Goal: Task Accomplishment & Management: Manage account settings

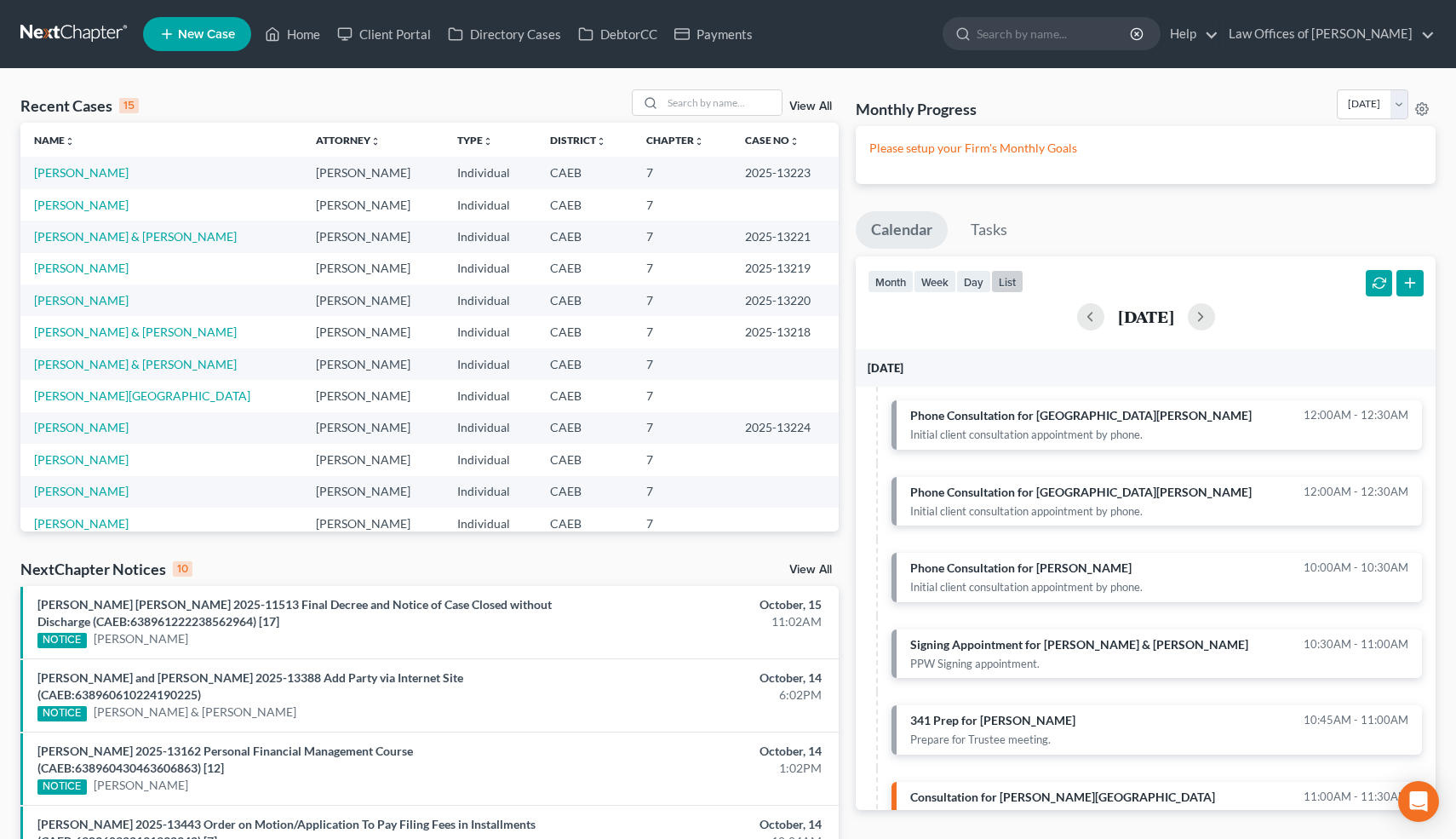
scroll to position [400, 0]
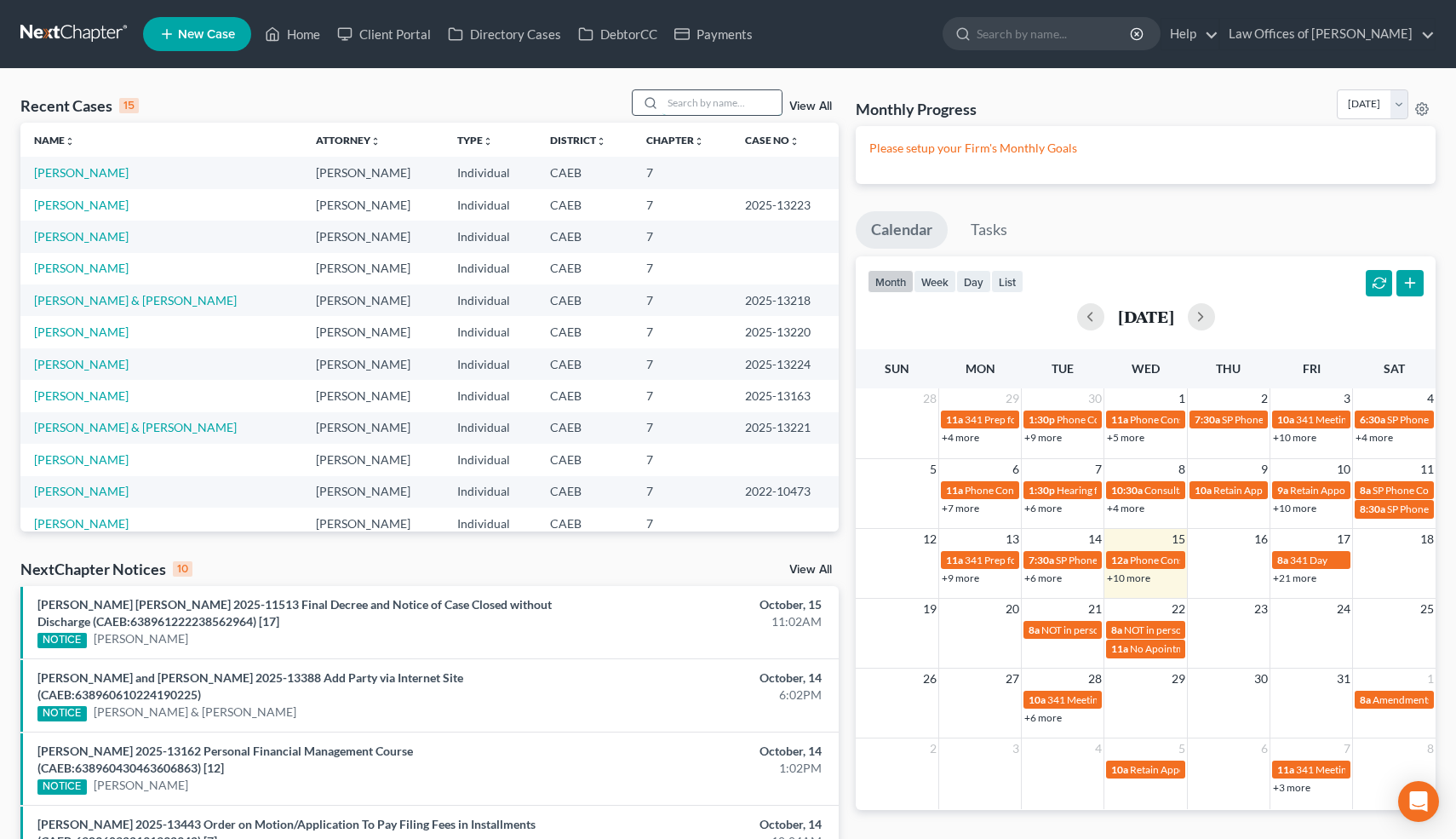
click at [720, 105] on input "search" at bounding box center [722, 103] width 119 height 25
click at [80, 172] on link "[PERSON_NAME]" at bounding box center [81, 172] width 95 height 14
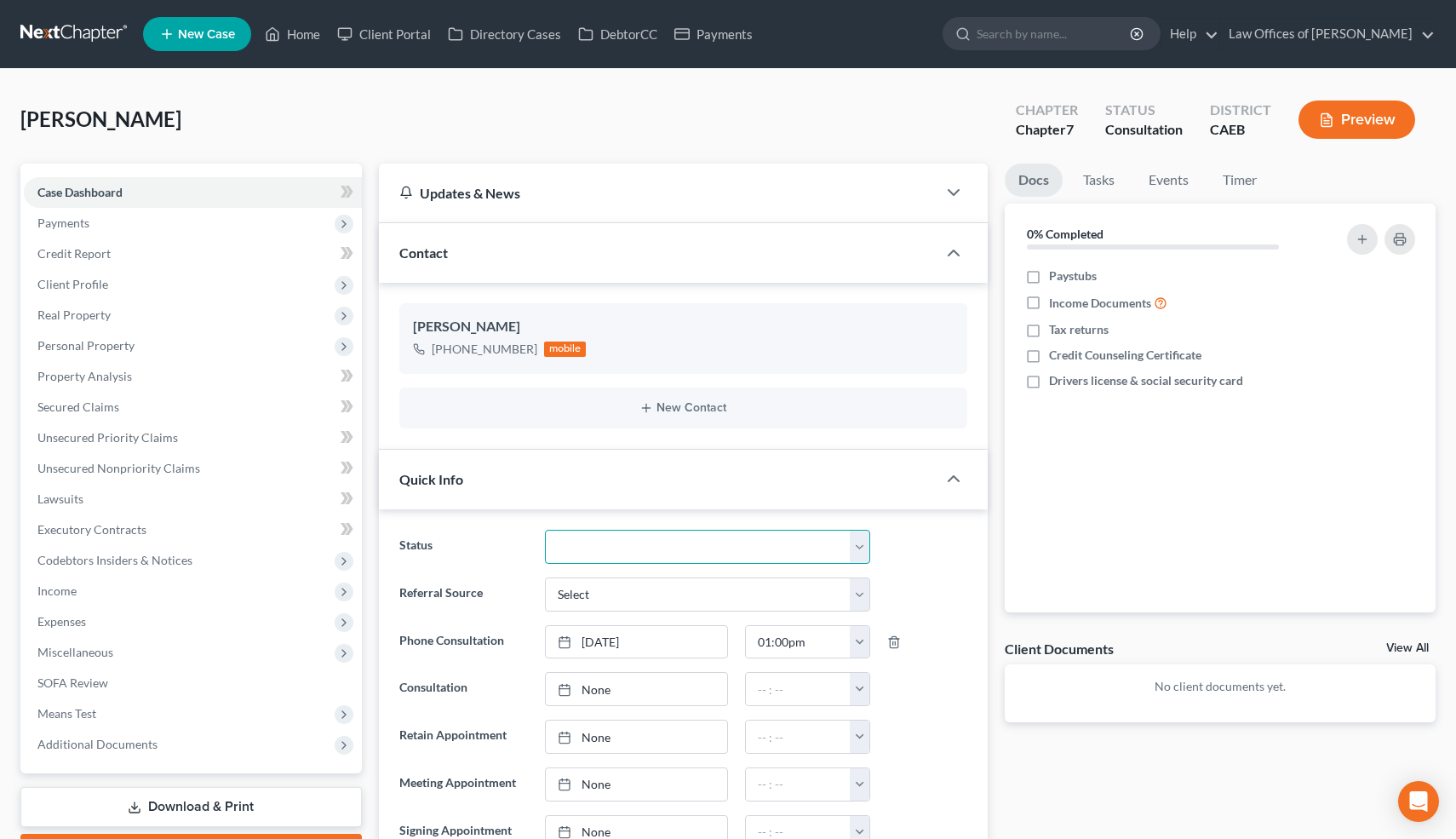
click at [610, 537] on select "Cancelled/Refund Closed Consultation Declined Discharged Filed Income Check In …" at bounding box center [708, 546] width 325 height 34
select select "9"
click at [545, 529] on select "Cancelled/Refund Closed Consultation Declined Discharged Filed Income Check In …" at bounding box center [708, 546] width 325 height 34
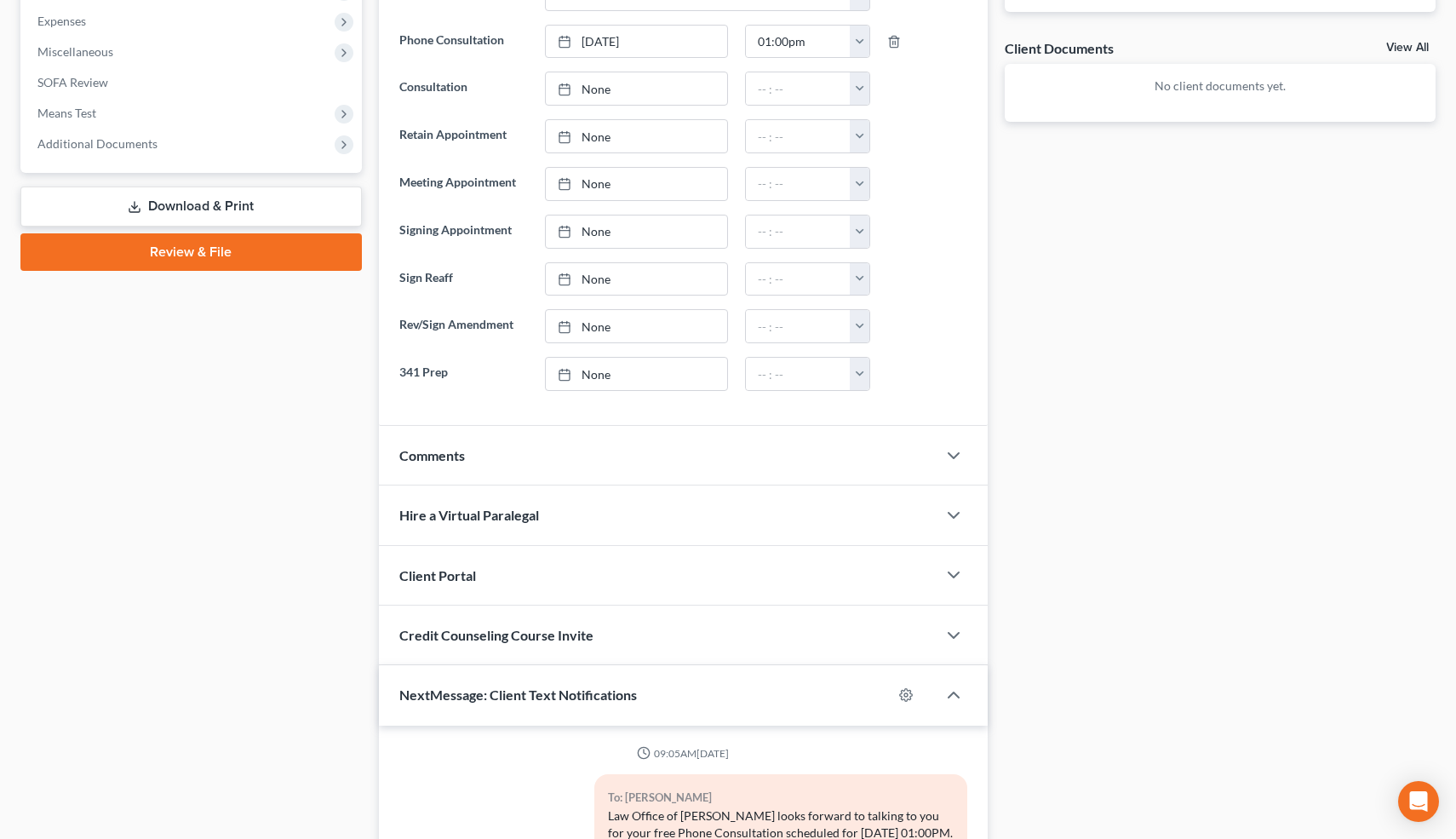
scroll to position [931, 0]
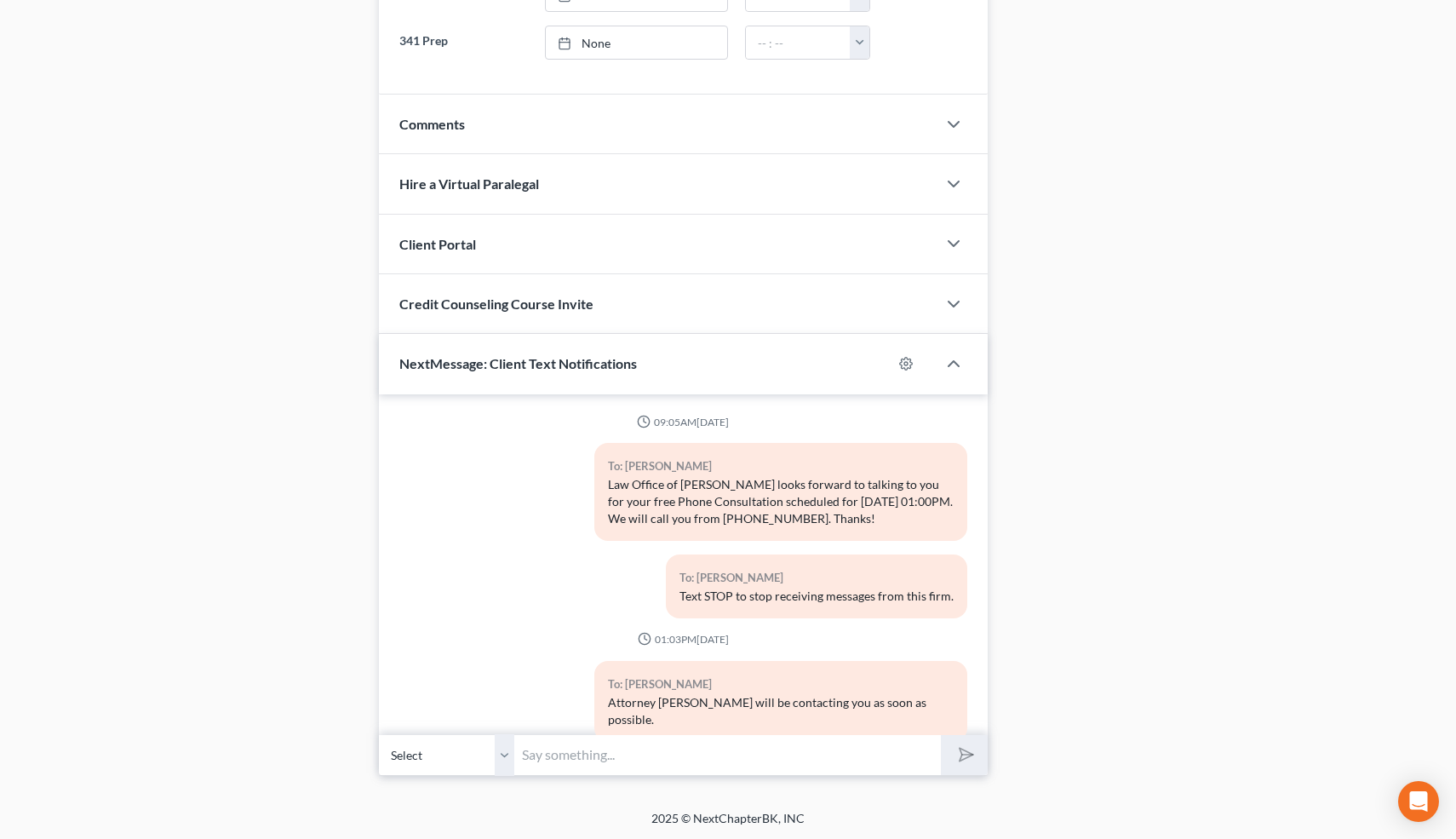
click at [658, 760] on input "text" at bounding box center [728, 755] width 427 height 42
type input "Hi-I just tried to call you for your free consultation. Let me know if you woul…"
click at [959, 754] on icon "submit" at bounding box center [963, 754] width 24 height 24
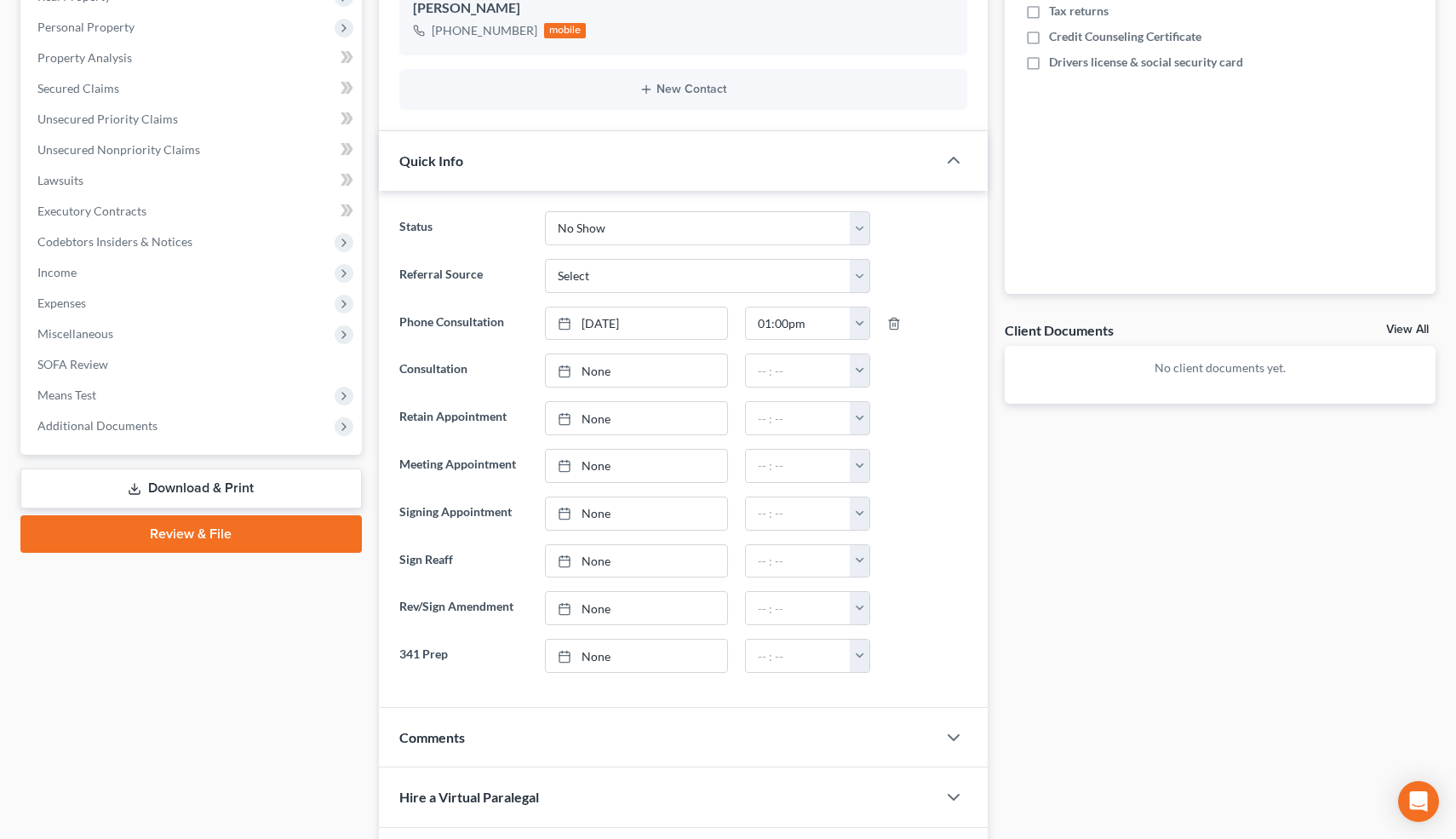
scroll to position [0, 0]
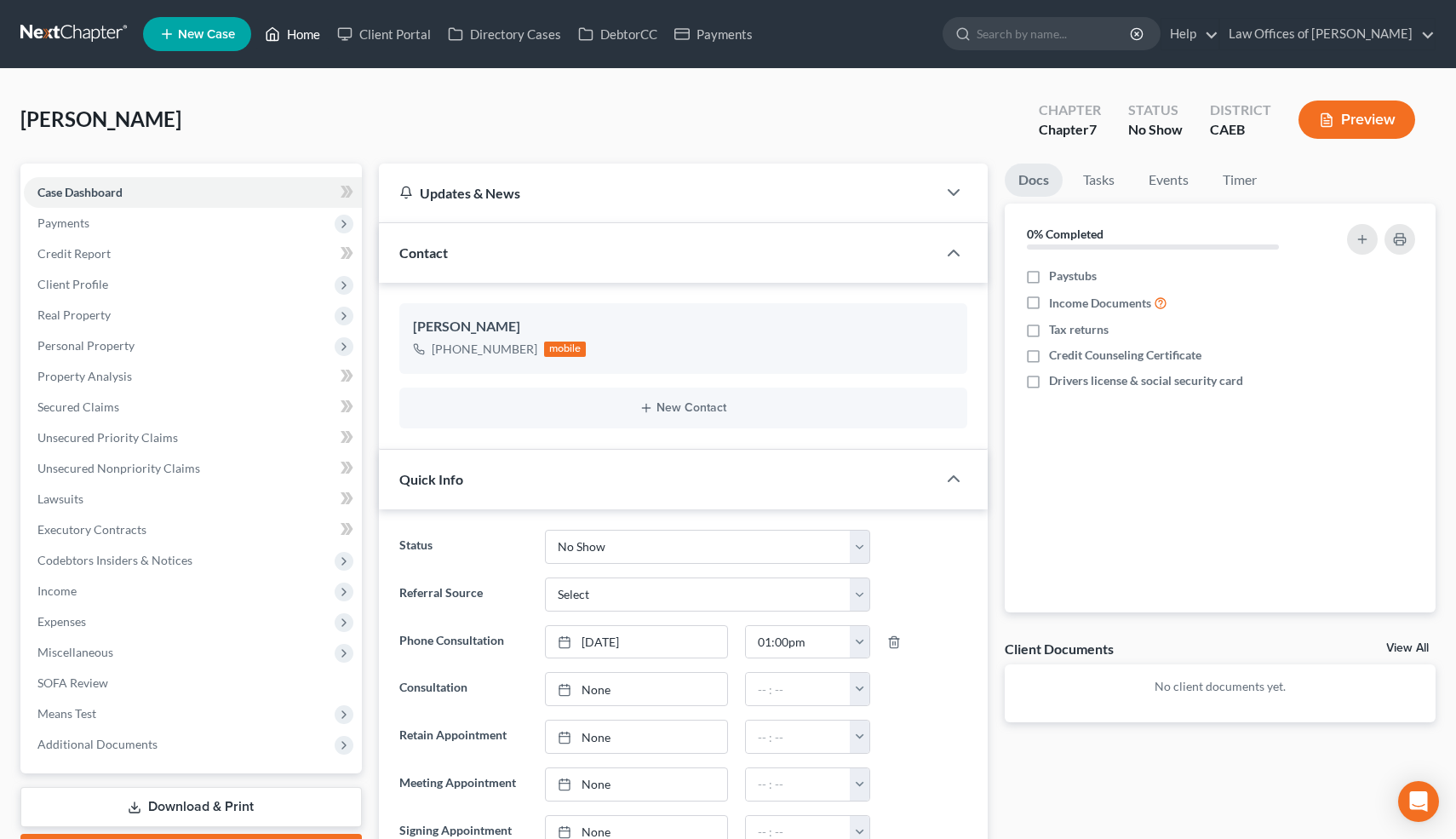
click at [297, 38] on link "Home" at bounding box center [293, 34] width 73 height 31
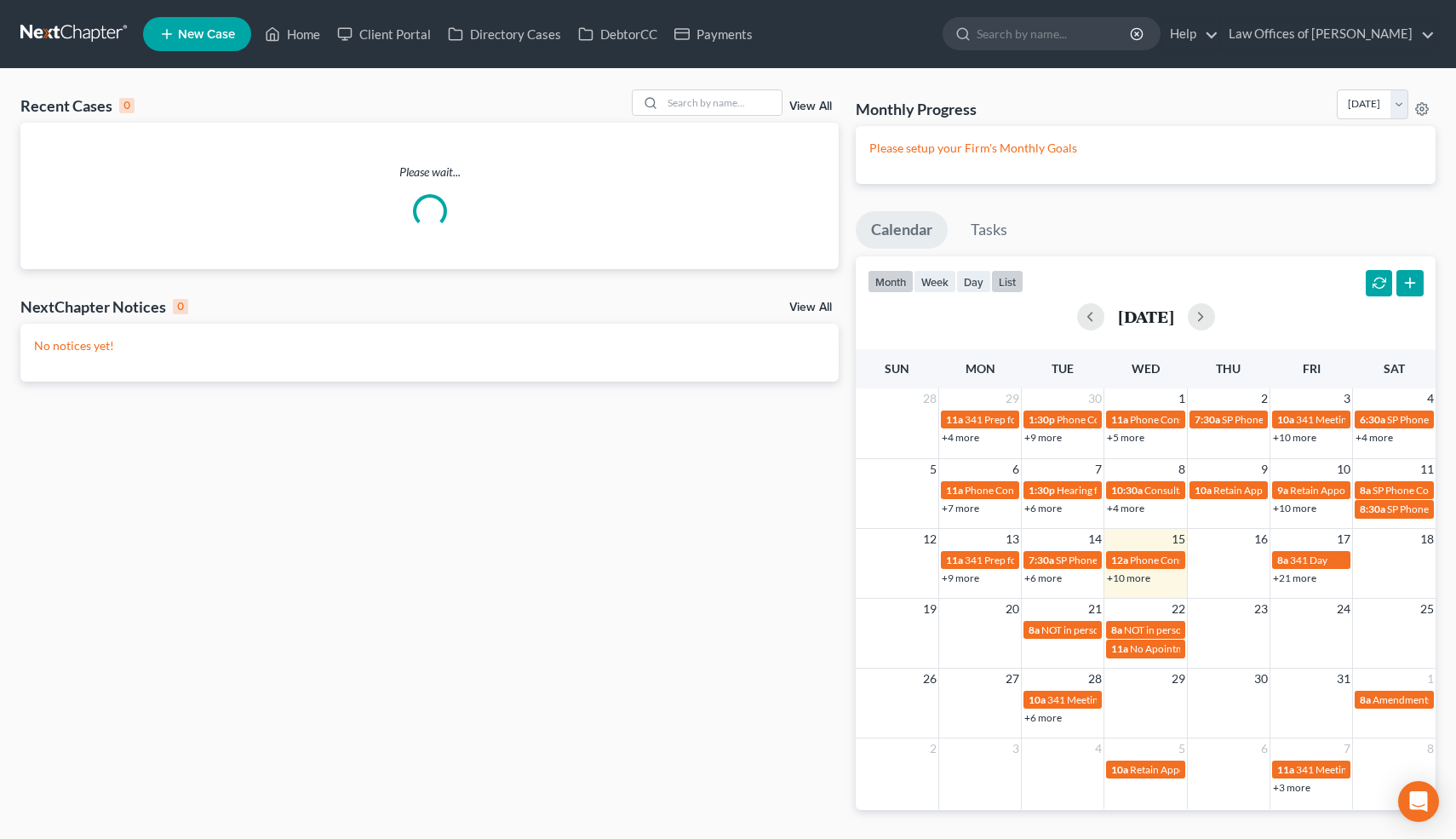
click at [1002, 276] on button "list" at bounding box center [1007, 281] width 32 height 23
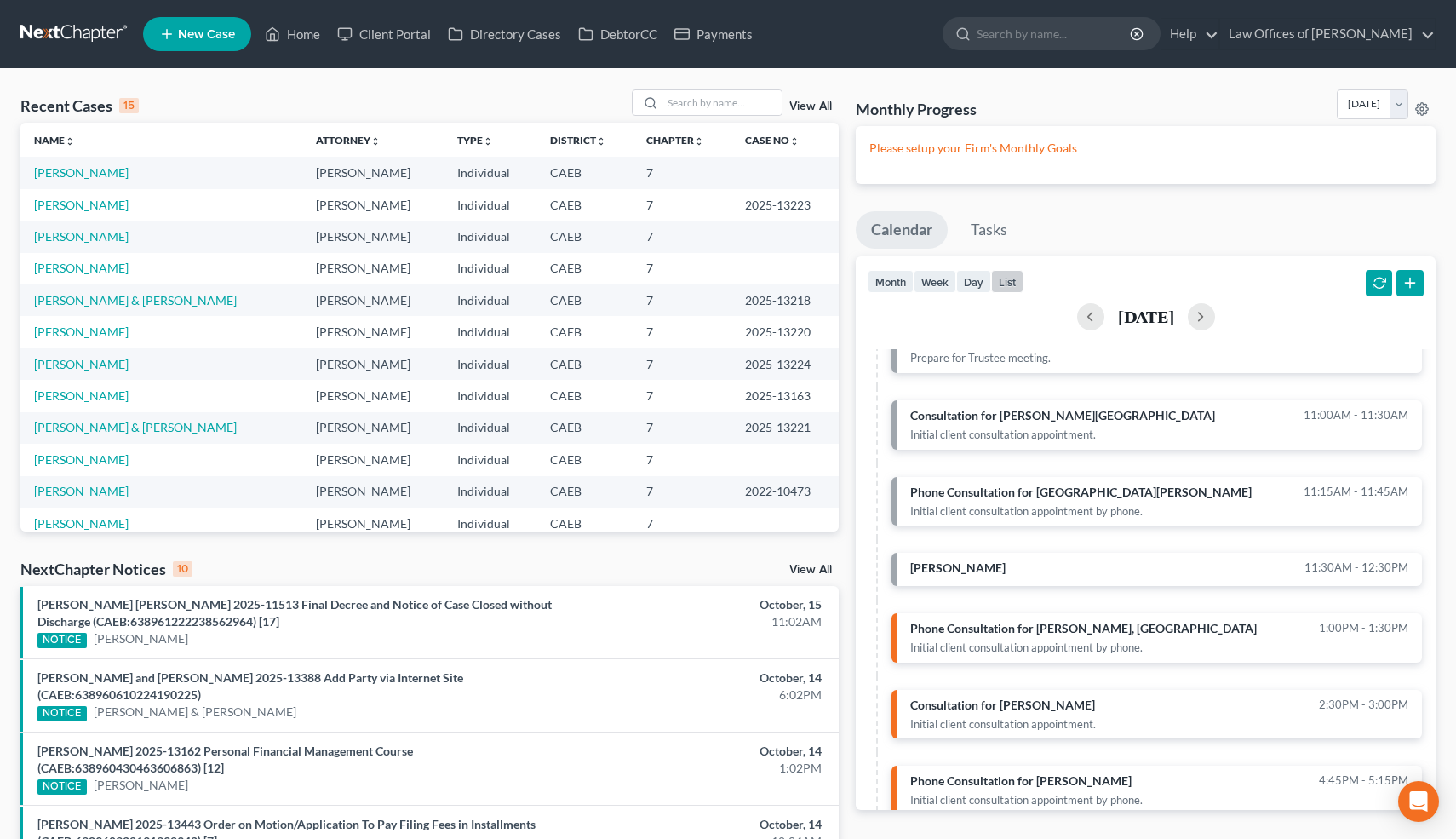
scroll to position [400, 0]
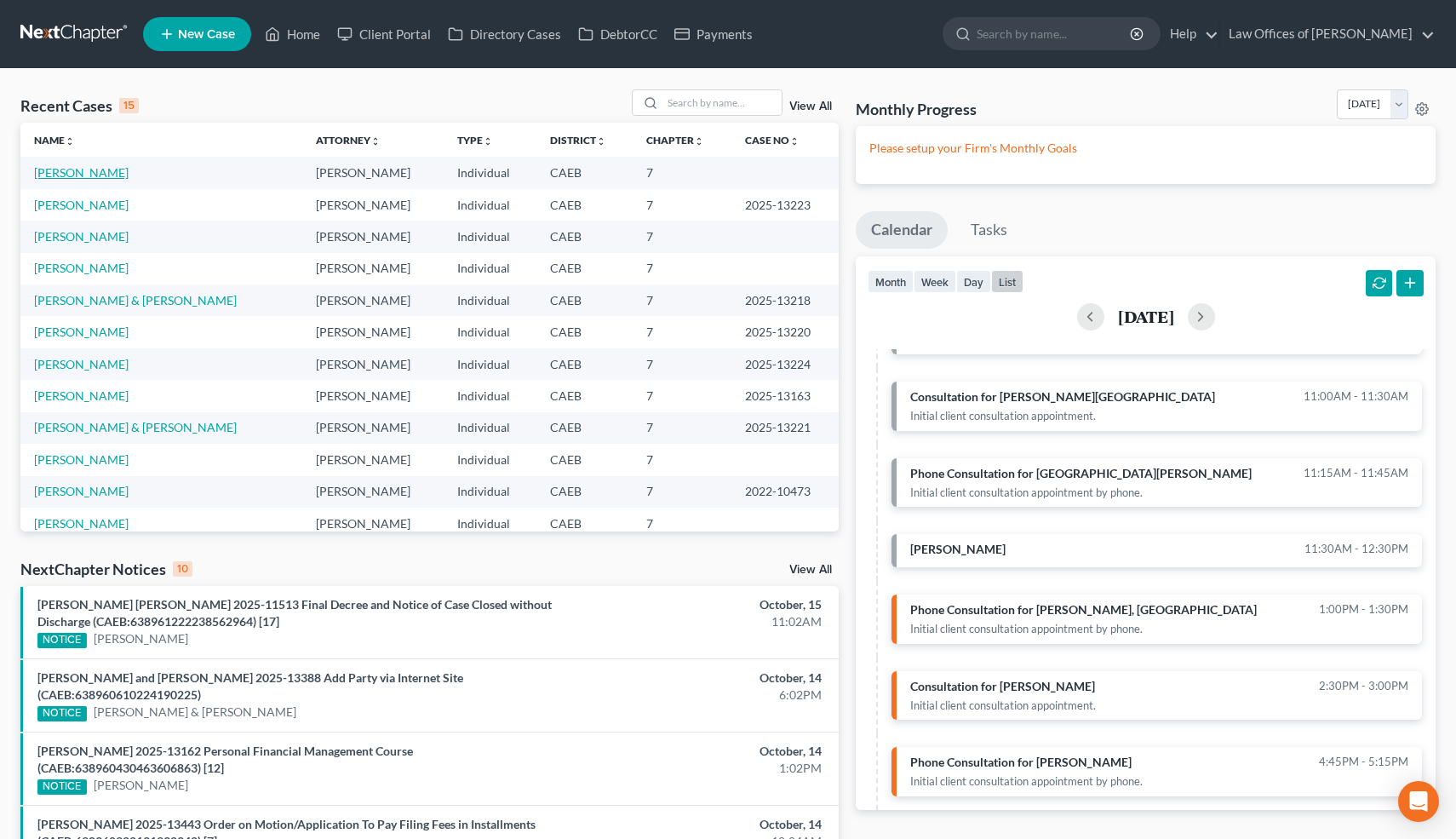
click at [98, 176] on link "[PERSON_NAME]" at bounding box center [81, 172] width 95 height 14
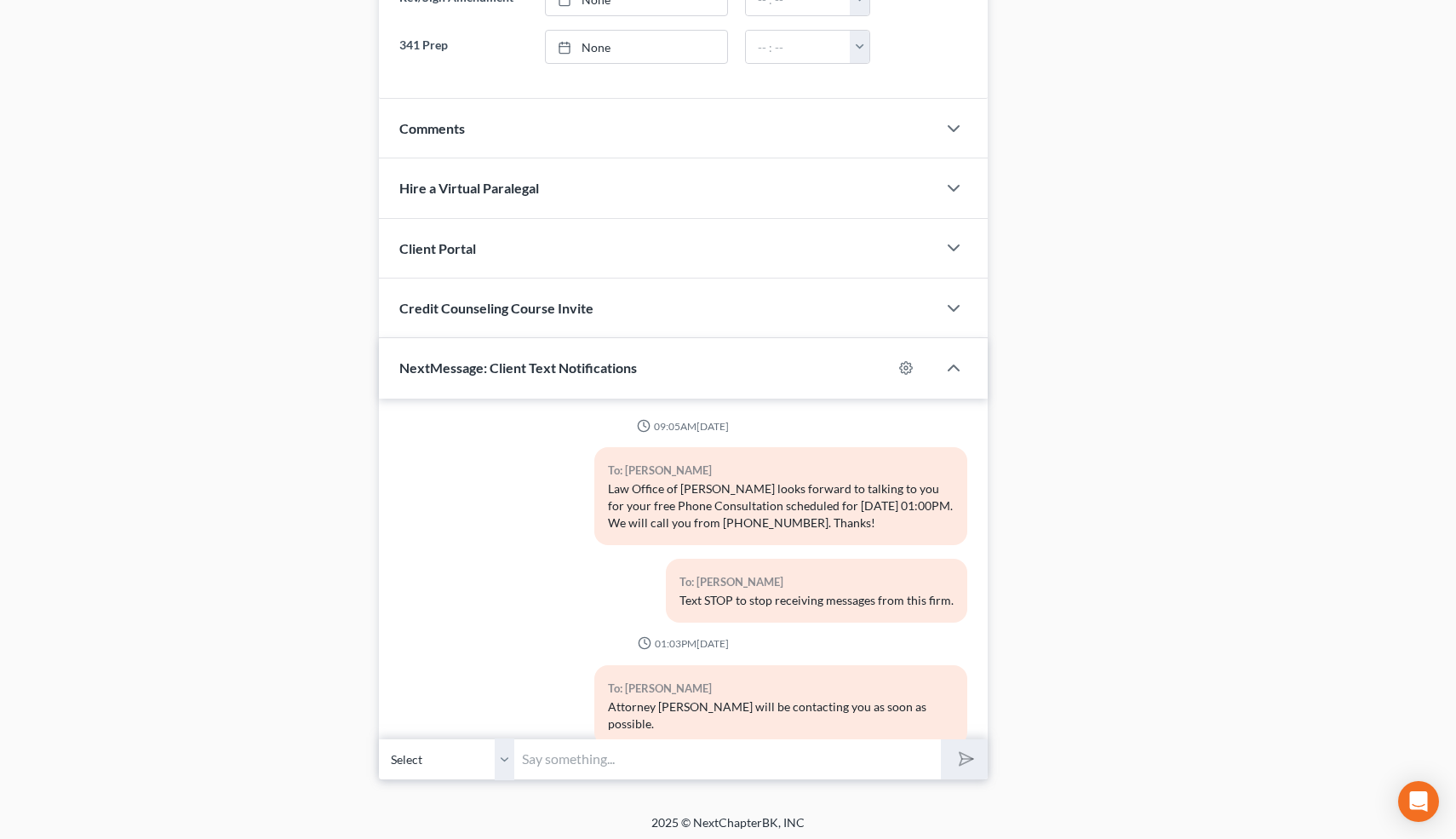
scroll to position [197, 0]
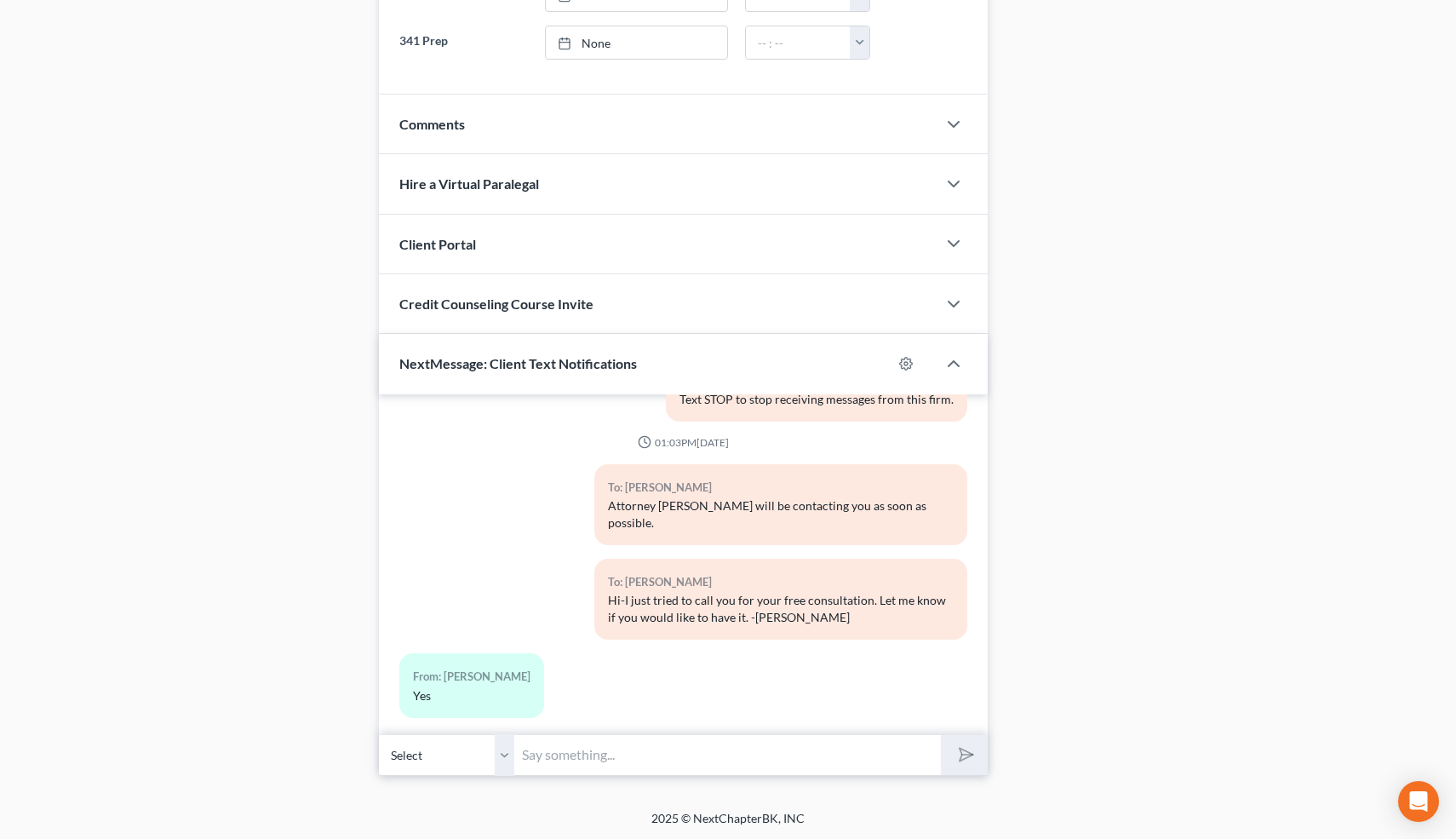
click at [648, 749] on input "text" at bounding box center [728, 755] width 427 height 42
type input "Ok I'll try again 👍"
click at [960, 751] on polygon "submit" at bounding box center [962, 754] width 20 height 20
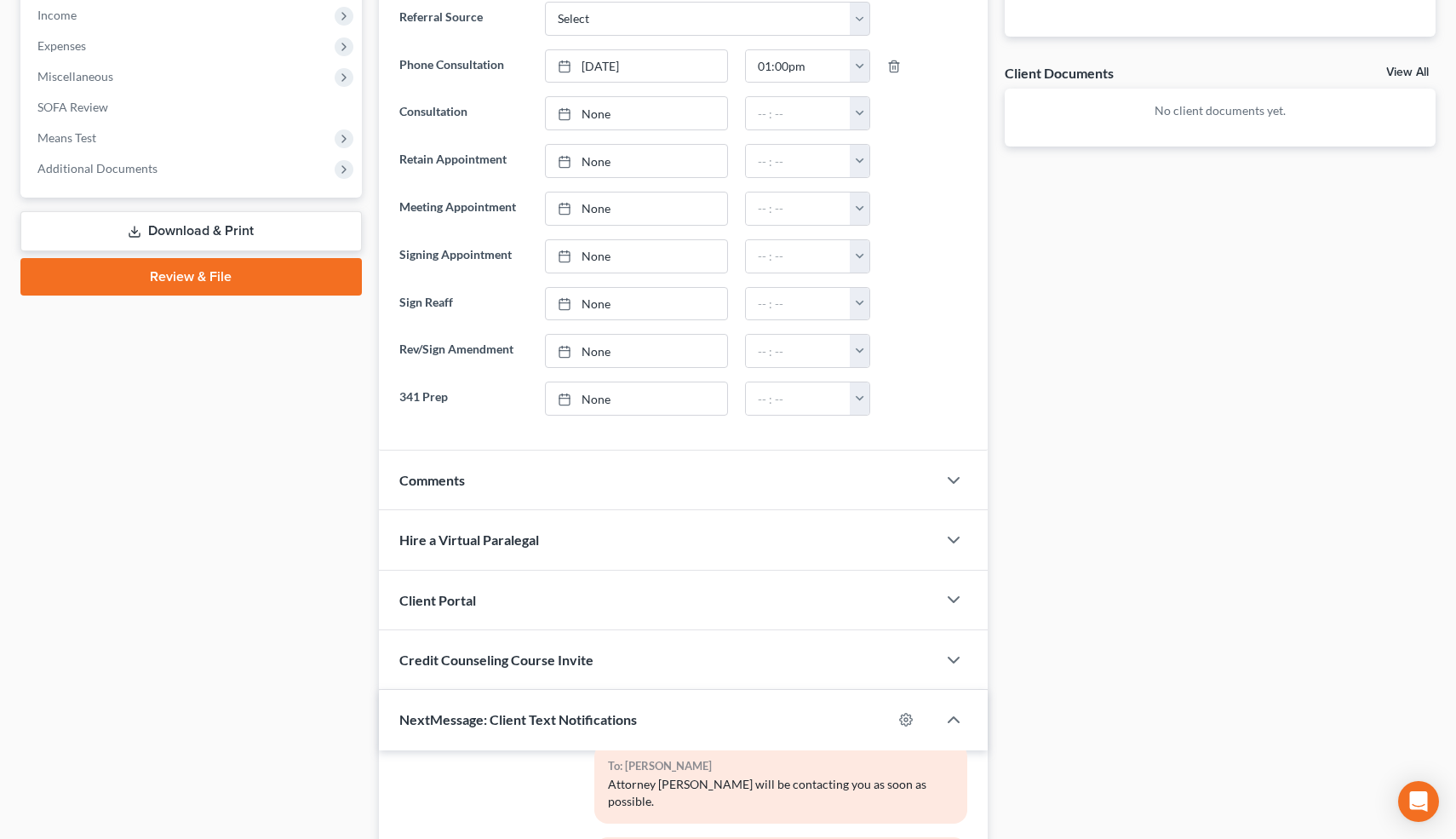
scroll to position [587, 0]
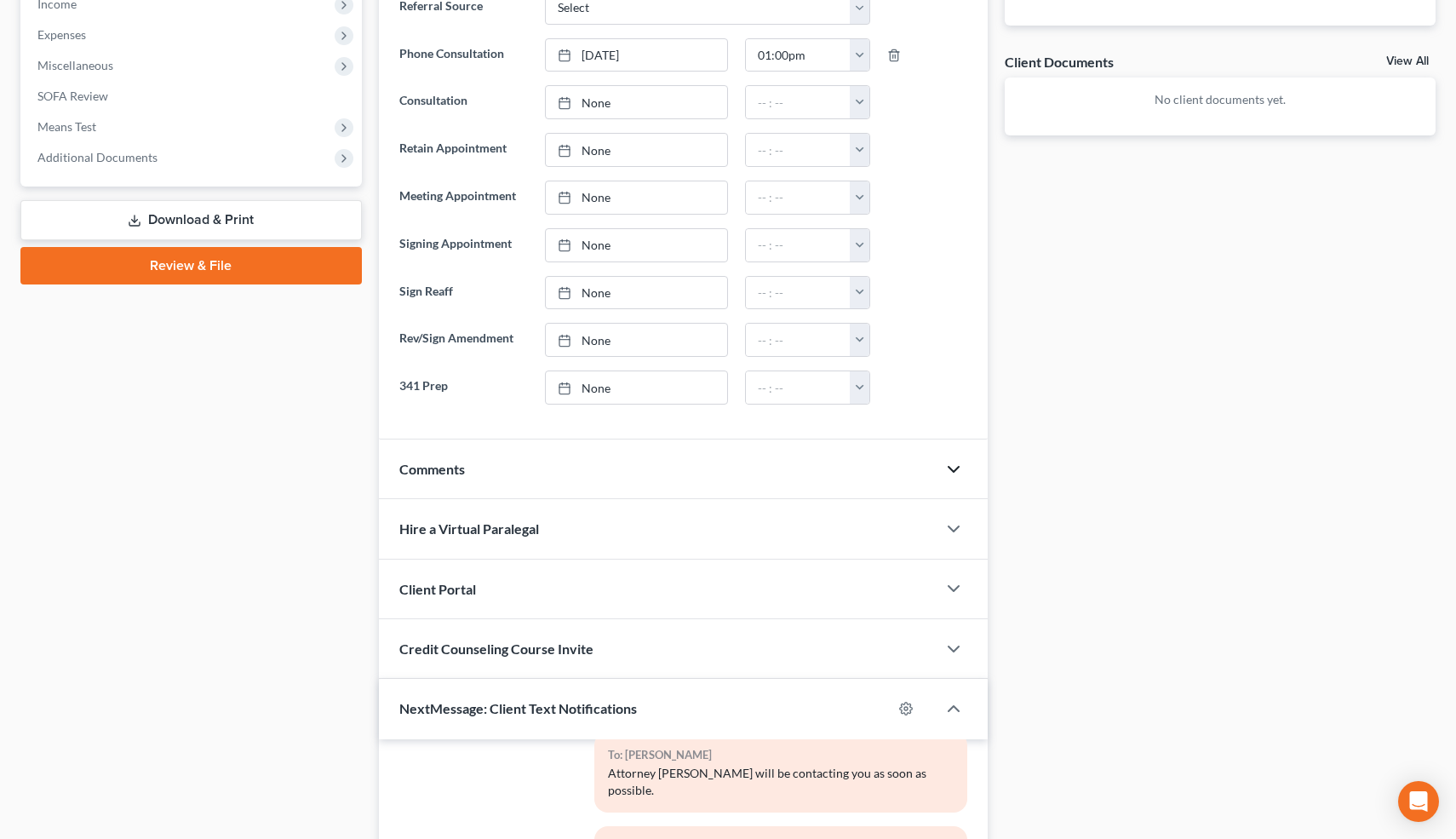
click at [953, 468] on icon "button" at bounding box center [953, 469] width 20 height 20
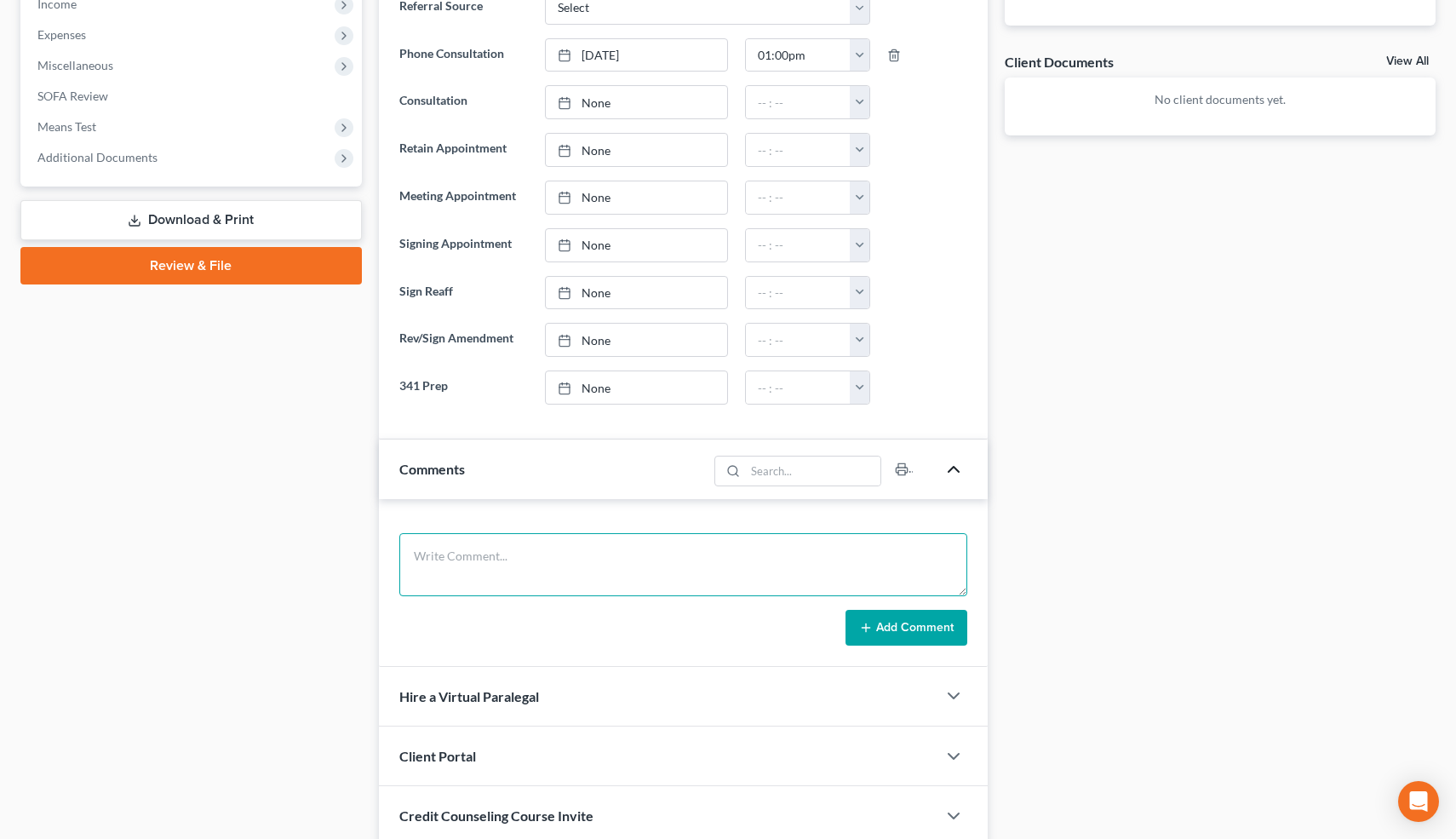
click at [568, 579] on textarea at bounding box center [683, 564] width 568 height 63
click at [545, 573] on textarea at bounding box center [683, 564] width 568 height 63
type textarea "Never filed. Not married. Rent-being evicted. No cars. Inc.: Cash aid. Debts: ?…"
click at [932, 608] on form "Never filed. Not married. Rent-being evicted. No cars. Inc.: Cash aid. Debts: ?…" at bounding box center [683, 589] width 568 height 113
click at [928, 623] on button "Add Comment" at bounding box center [905, 627] width 121 height 35
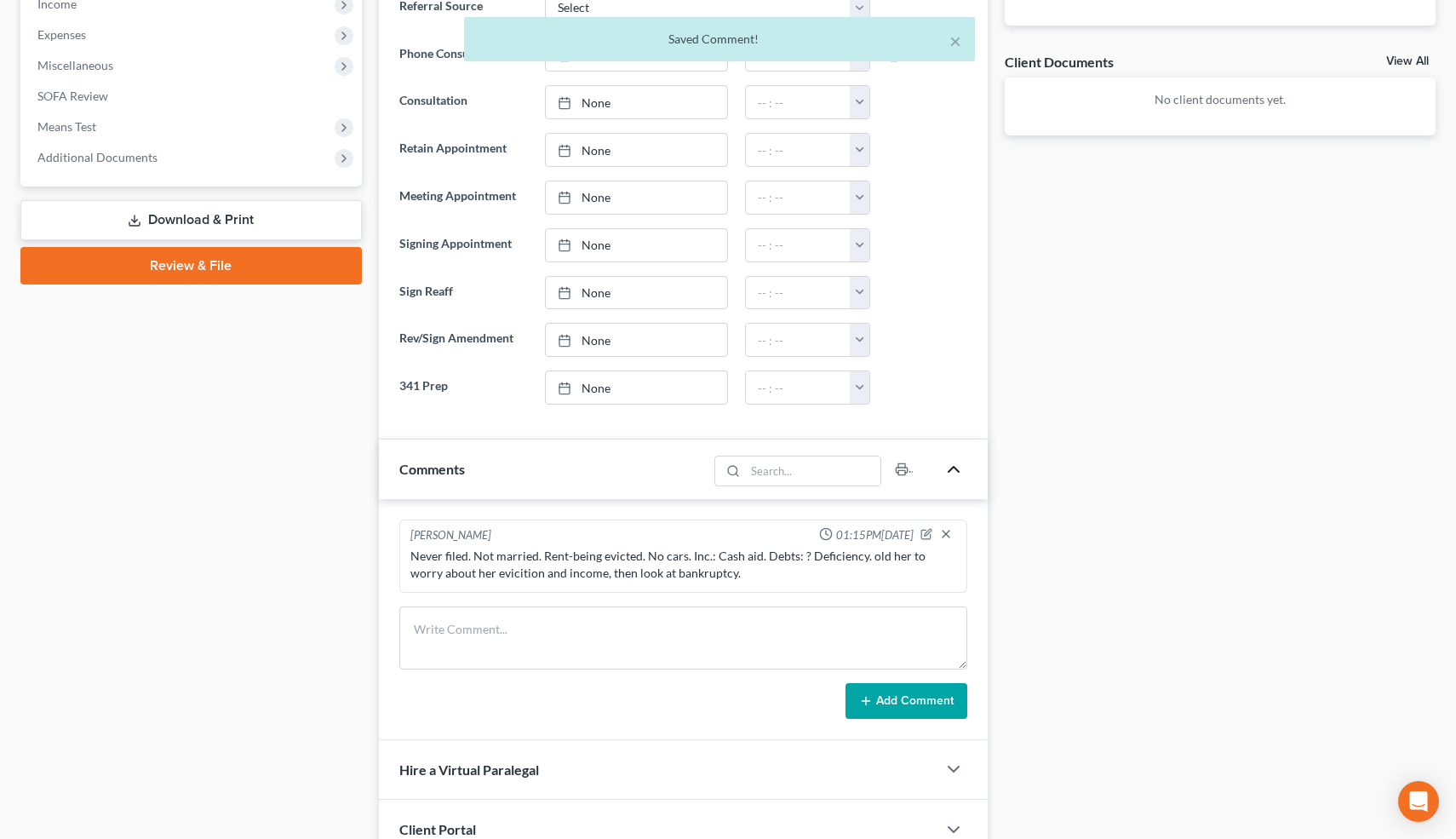
scroll to position [1172, 0]
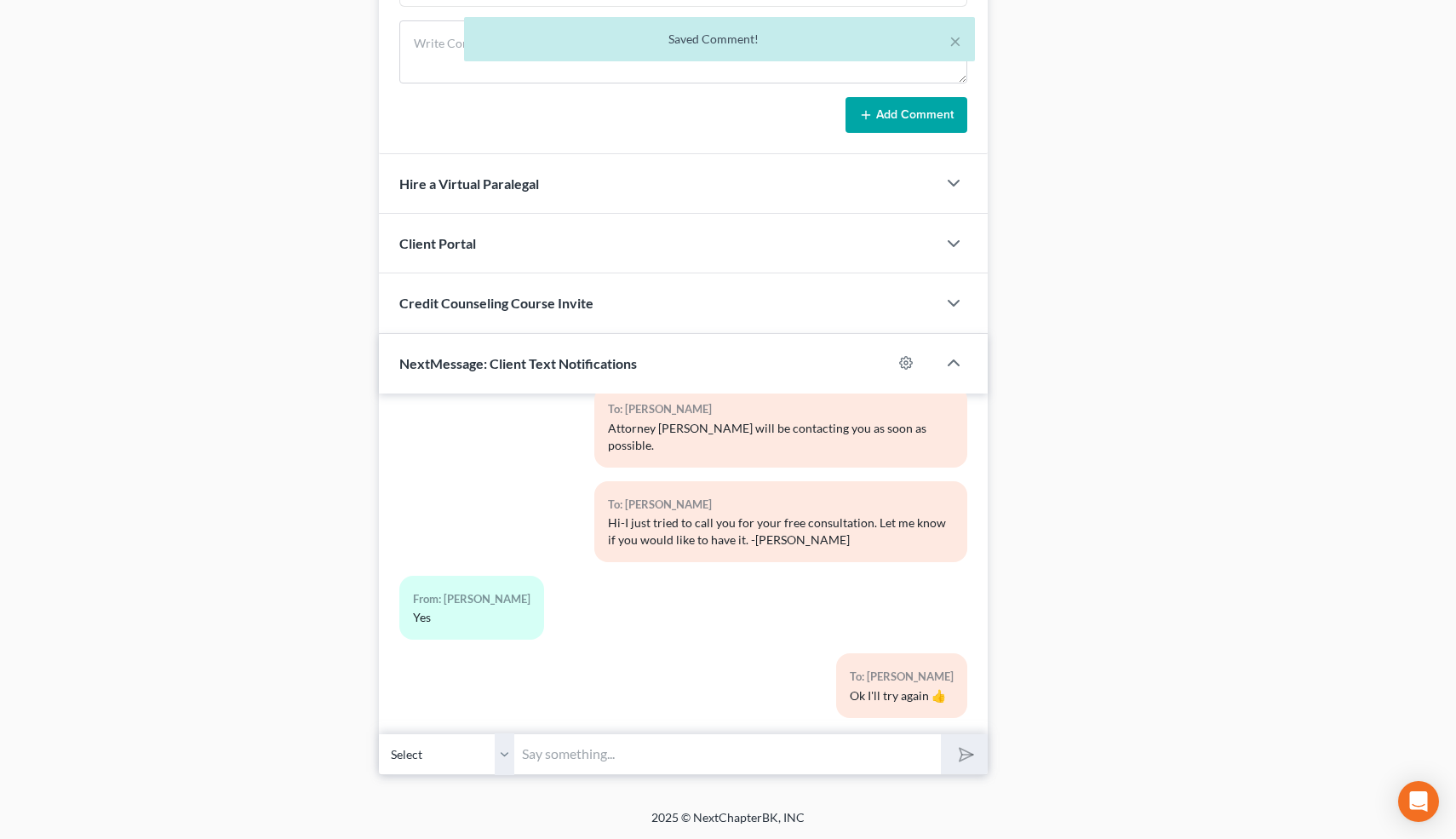
click at [830, 757] on input "text" at bounding box center [728, 754] width 427 height 42
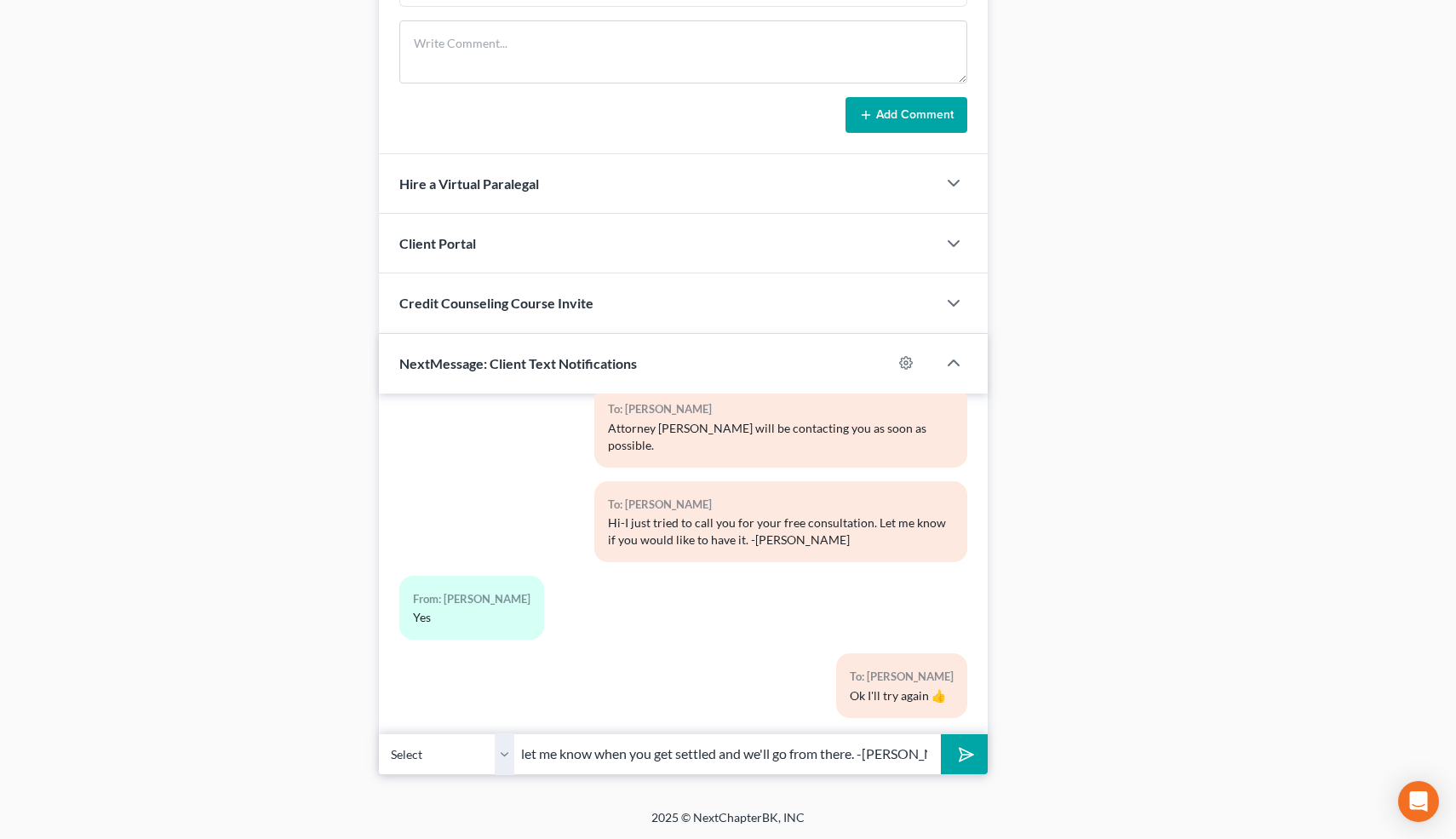
scroll to position [0, 450]
type input "You can text me here if you have any questions about anything. Otherwise, let m…"
click at [941, 734] on button "submit" at bounding box center [964, 754] width 47 height 40
click at [923, 625] on div "From: [PERSON_NAME] Yes" at bounding box center [684, 614] width 586 height 77
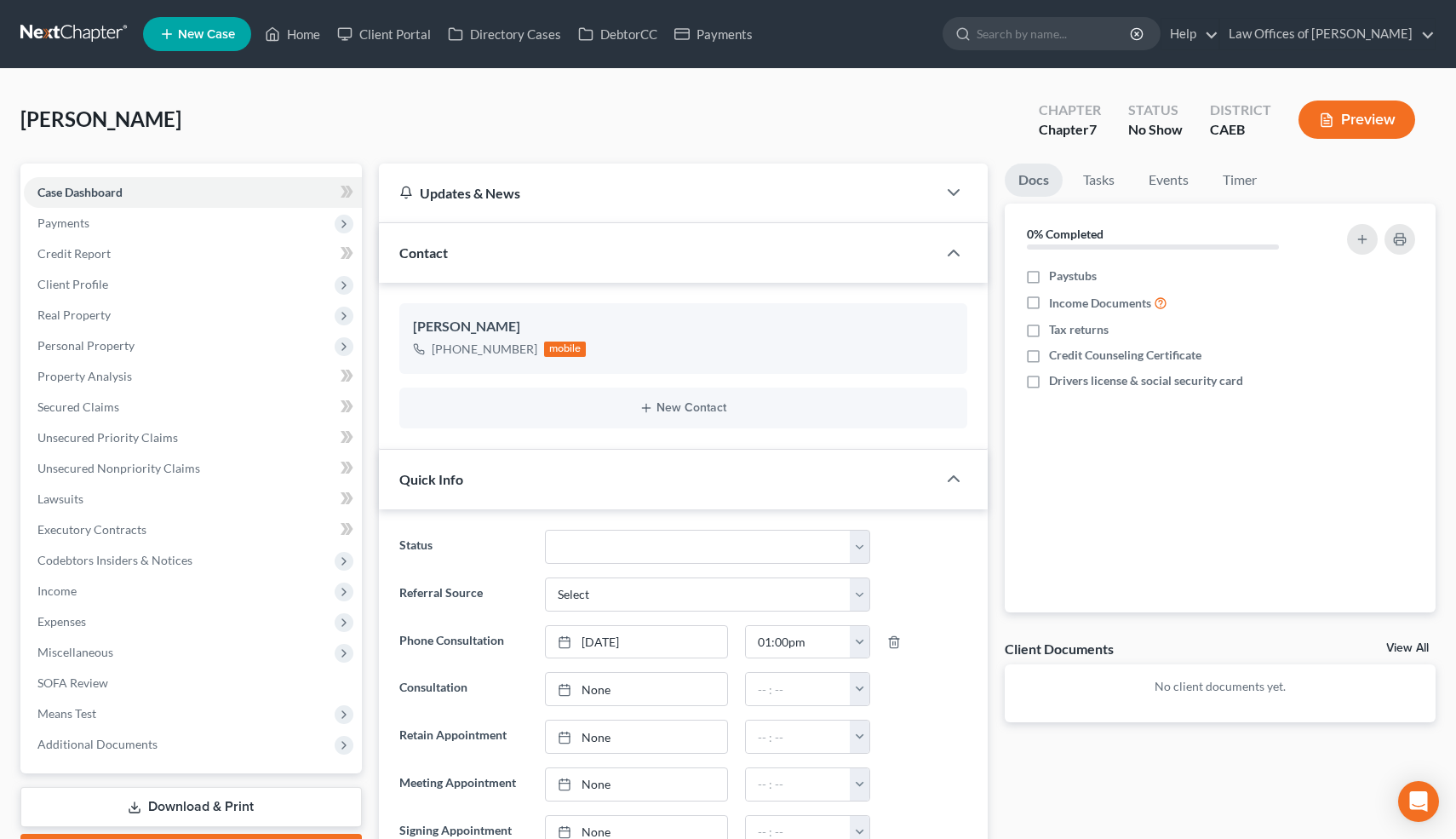
click at [591, 568] on ng-include "Status Cancelled/Refund Closed Consultation Declined Discharged Filed Income Ch…" at bounding box center [683, 760] width 568 height 461
click at [591, 547] on select "Cancelled/Refund Closed Consultation Declined Discharged Filed Income Check In …" at bounding box center [708, 546] width 325 height 34
select select "10"
click at [545, 529] on select "Cancelled/Refund Closed Consultation Declined Discharged Filed Income Check In …" at bounding box center [708, 546] width 325 height 34
click at [307, 39] on link "Home" at bounding box center [293, 34] width 73 height 31
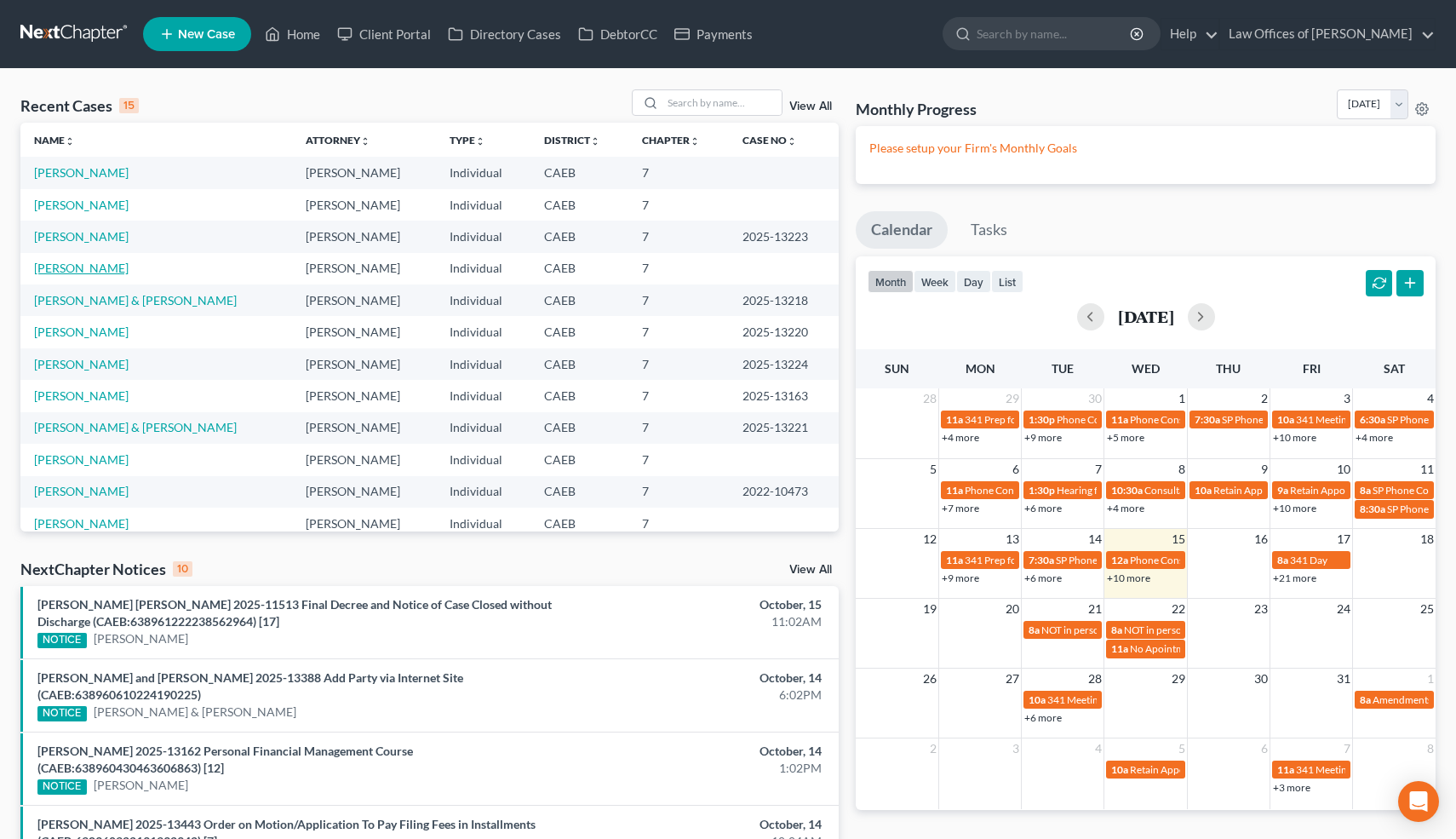
click at [79, 267] on link "[PERSON_NAME]" at bounding box center [81, 268] width 95 height 14
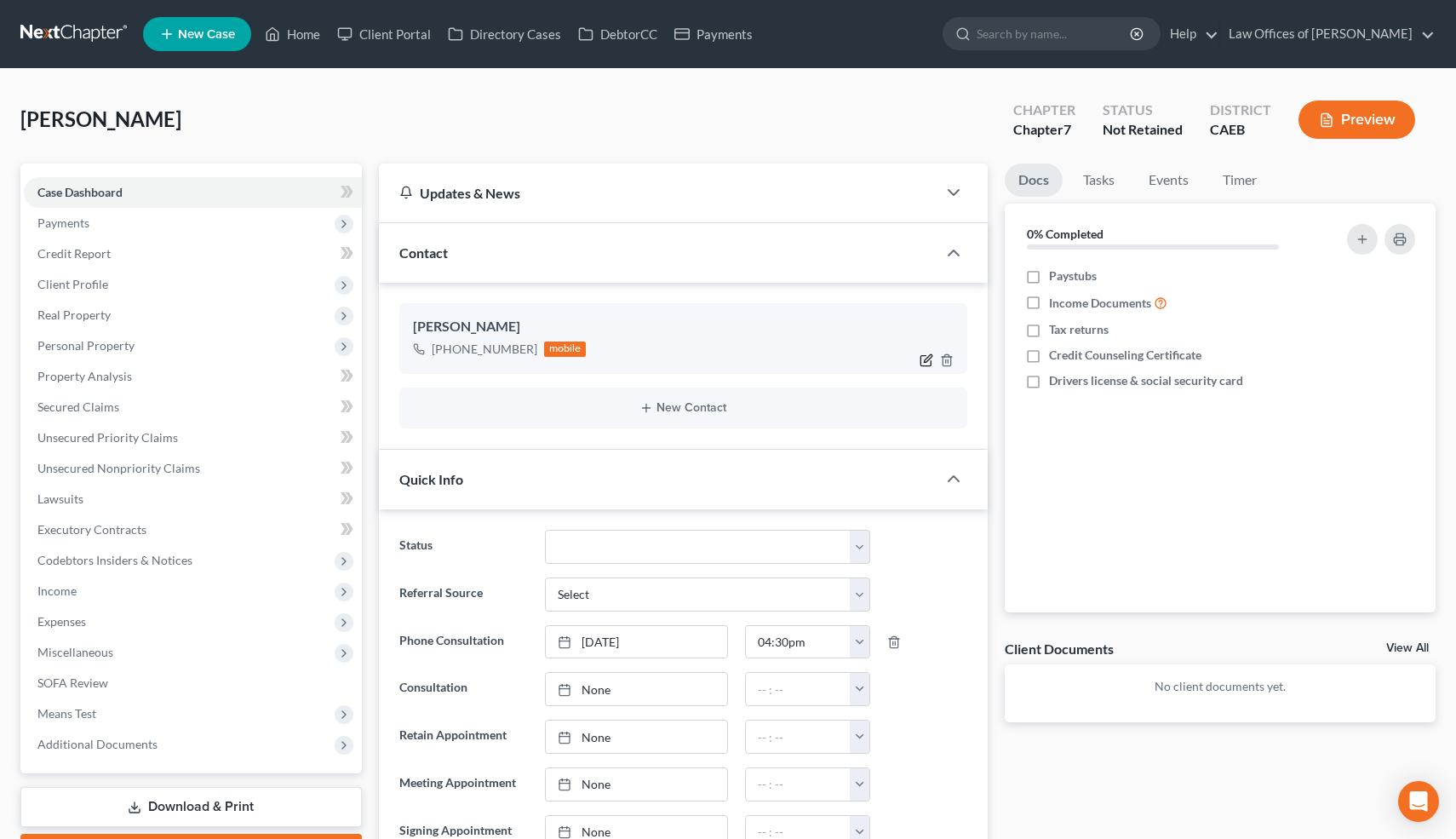
scroll to position [415, 0]
click at [928, 358] on icon "button" at bounding box center [928, 357] width 8 height 8
select select "0"
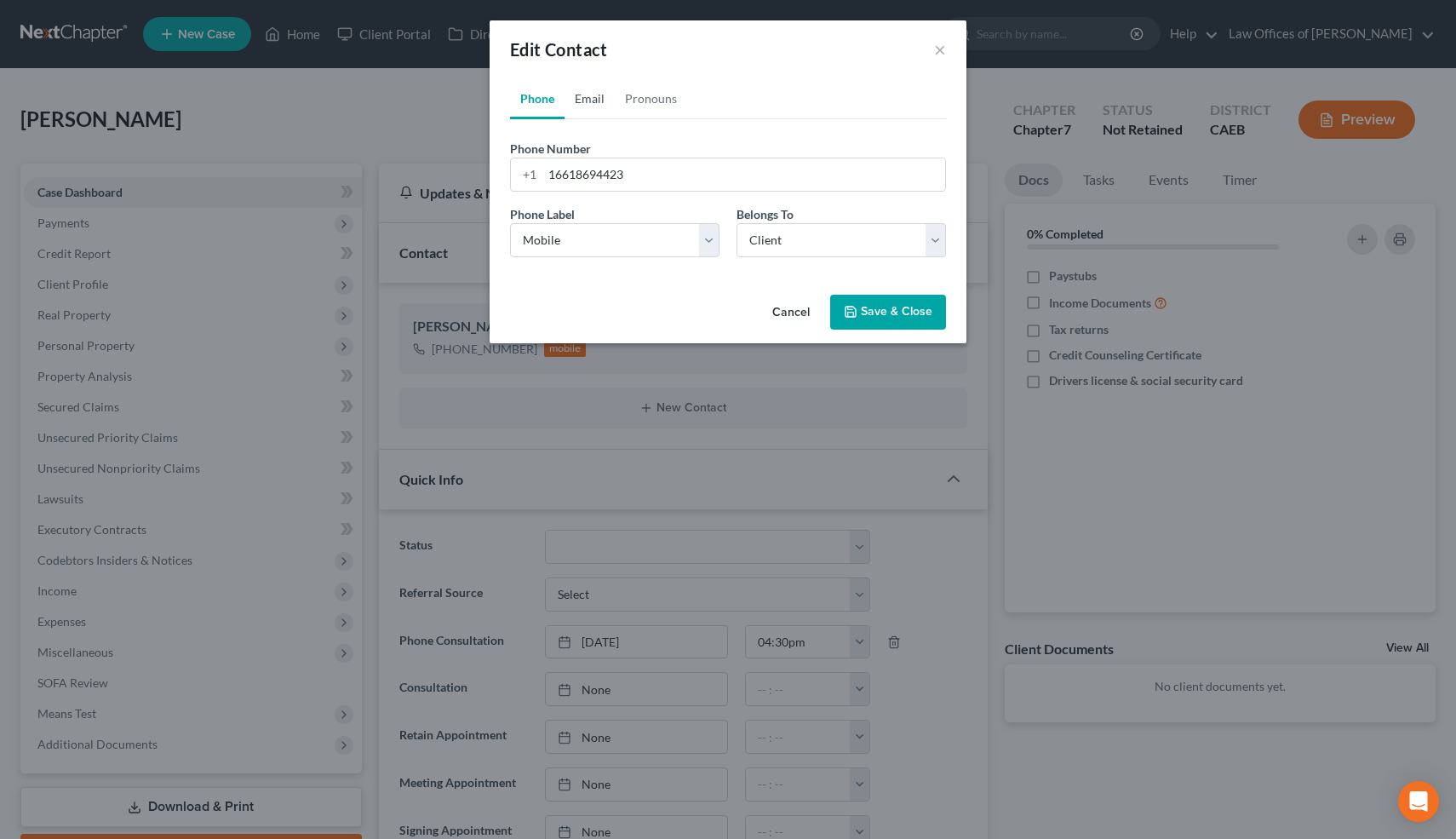
click at [592, 102] on link "Email" at bounding box center [590, 98] width 51 height 41
click at [583, 177] on input "email" at bounding box center [744, 175] width 403 height 32
paste input "mailto:[EMAIL_ADDRESS][DOMAIN_NAME]"
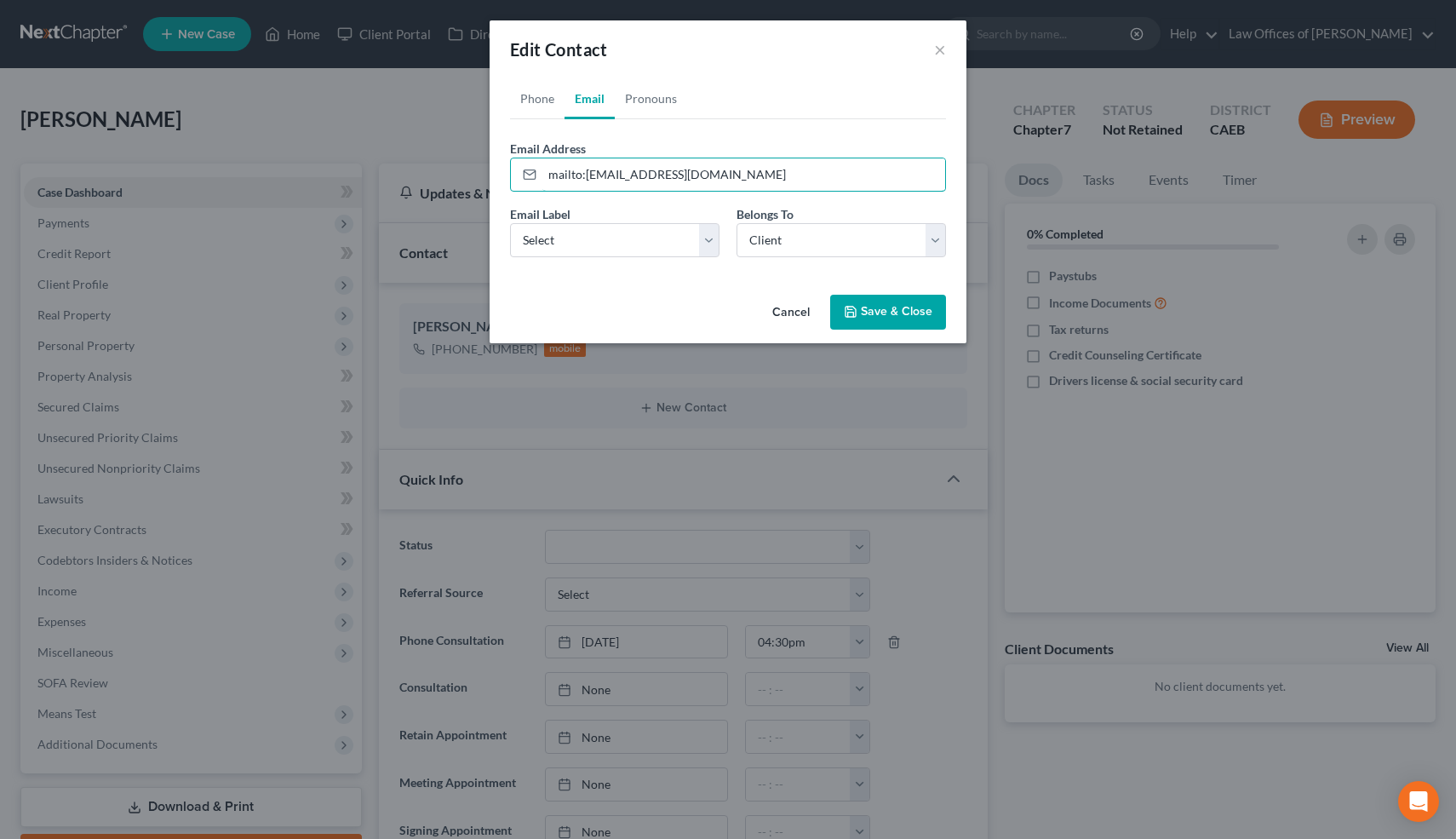
drag, startPoint x: 586, startPoint y: 176, endPoint x: 477, endPoint y: 176, distance: 109.0
click at [479, 176] on div "Edit Contact × Phone Email Pronouns Phone Number * [PHONE_NUMBER] Ext. Phone La…" at bounding box center [728, 420] width 1456 height 839
type input "[EMAIL_ADDRESS][DOMAIN_NAME]"
click at [653, 247] on select "Select Home Work Other" at bounding box center [614, 240] width 209 height 34
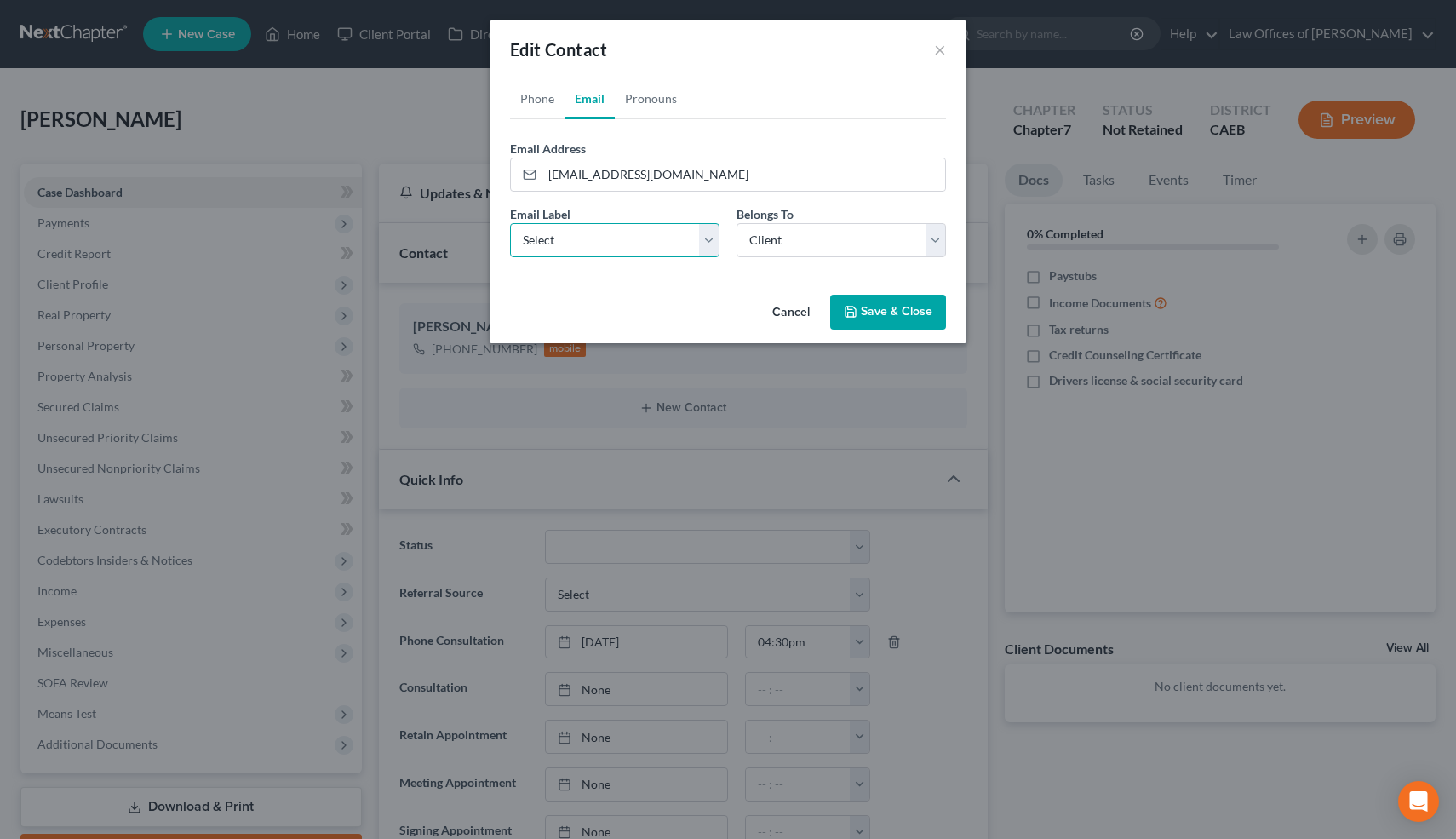
select select "0"
click at [510, 223] on select "Select Home Work Other" at bounding box center [614, 240] width 209 height 34
click at [912, 310] on button "Save & Close" at bounding box center [888, 312] width 116 height 35
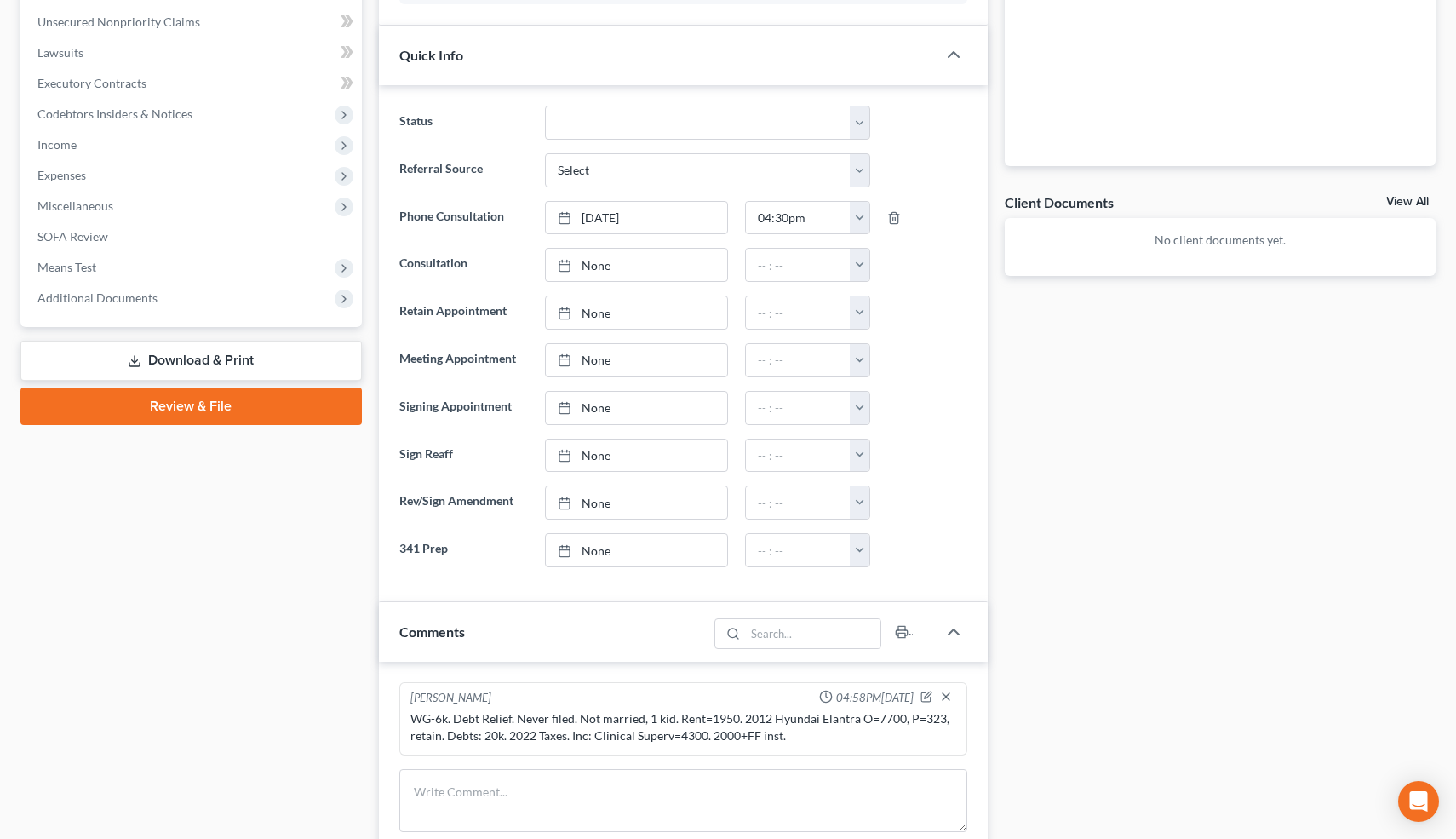
scroll to position [0, 0]
